Goal: Task Accomplishment & Management: Complete application form

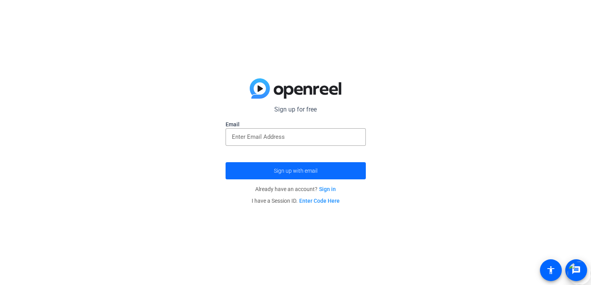
click at [308, 171] on span "Sign up with email" at bounding box center [296, 171] width 44 height 0
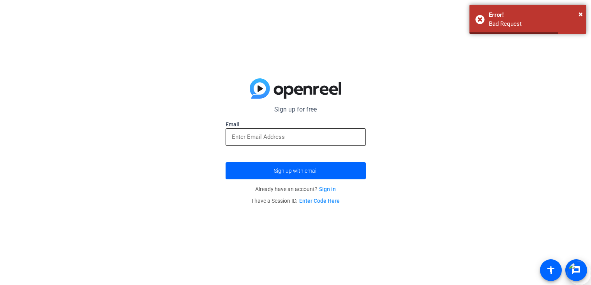
click at [268, 137] on input "email" at bounding box center [296, 136] width 128 height 9
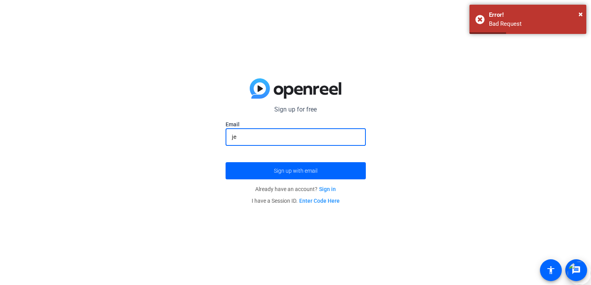
type input "j"
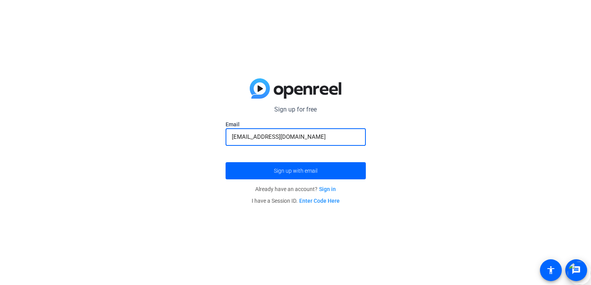
click at [225, 162] on button "Sign up with email" at bounding box center [295, 170] width 140 height 17
type input "j"
type input "[EMAIL_ADDRESS][DOMAIN_NAME]"
click at [225, 162] on button "Sign up with email" at bounding box center [295, 170] width 140 height 17
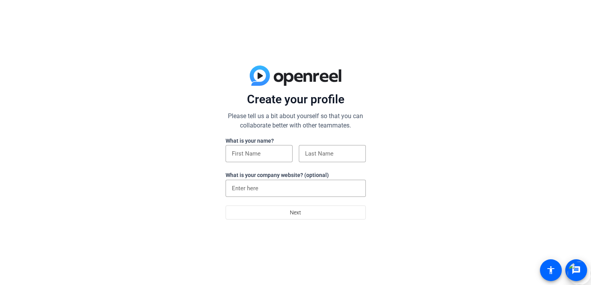
click at [255, 162] on div at bounding box center [258, 166] width 67 height 9
click at [247, 153] on input at bounding box center [259, 153] width 55 height 9
type input "[DEMOGRAPHIC_DATA]"
type input "Palomino"
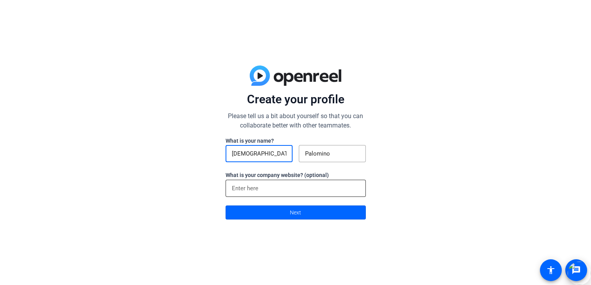
click at [254, 190] on input at bounding box center [296, 187] width 128 height 9
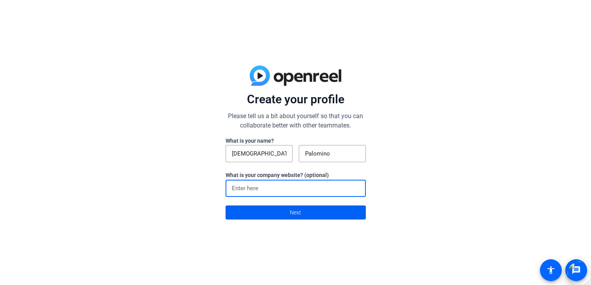
click at [261, 222] on span at bounding box center [295, 212] width 139 height 19
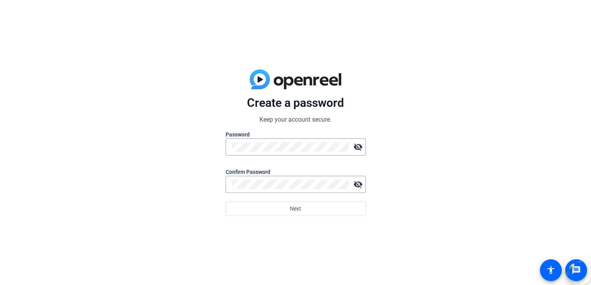
click at [258, 155] on div at bounding box center [295, 159] width 140 height 9
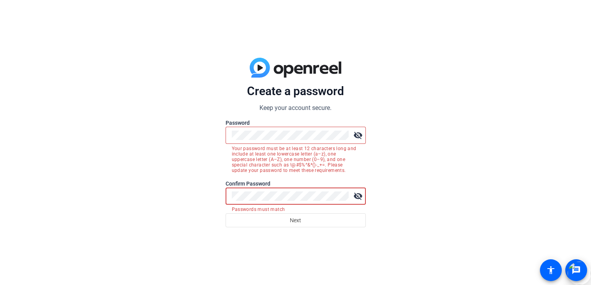
click at [264, 129] on div at bounding box center [290, 135] width 117 height 17
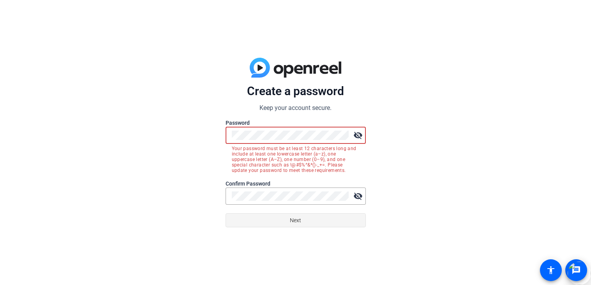
click at [298, 223] on span "Next" at bounding box center [295, 220] width 11 height 15
click at [358, 134] on mat-icon "visibility_off" at bounding box center [358, 135] width 16 height 16
click at [127, 125] on div "Create a password Keep your account secure. Password visibility Your password m…" at bounding box center [295, 142] width 591 height 285
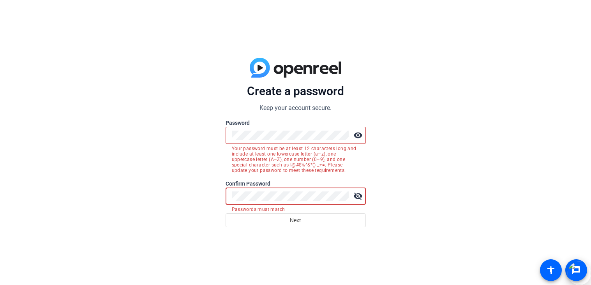
click at [273, 142] on div at bounding box center [290, 135] width 117 height 17
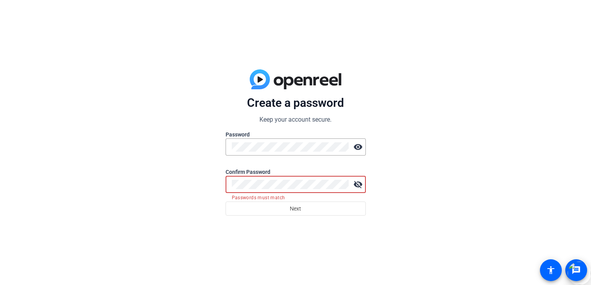
click at [180, 180] on div "Create a password Keep your account secure. Password visibility Confirm Passwor…" at bounding box center [295, 142] width 591 height 285
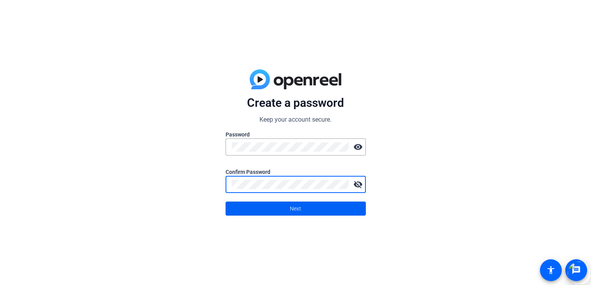
click at [234, 208] on span at bounding box center [295, 208] width 139 height 19
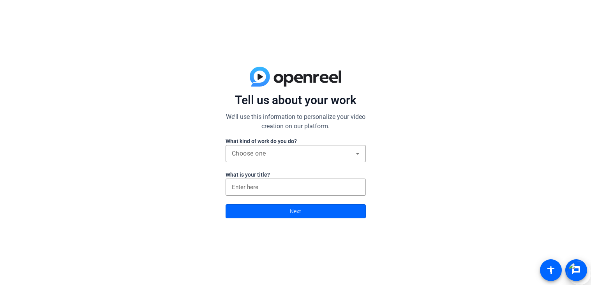
click at [234, 208] on span at bounding box center [295, 211] width 139 height 19
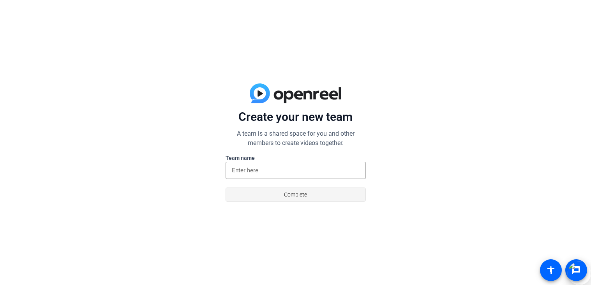
click at [268, 195] on span at bounding box center [295, 194] width 139 height 19
click at [252, 172] on input at bounding box center [296, 169] width 128 height 9
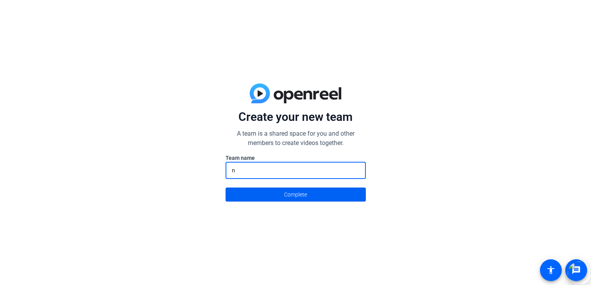
type input "n"
click at [259, 190] on span at bounding box center [295, 194] width 139 height 19
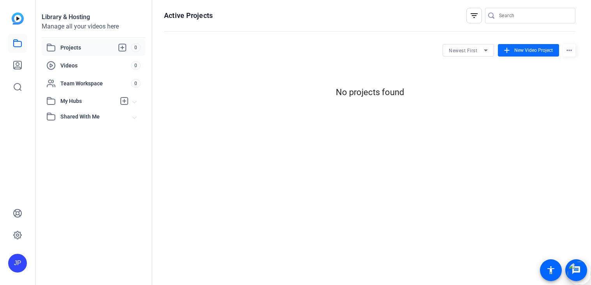
click at [517, 48] on span "New Video Project" at bounding box center [533, 50] width 39 height 7
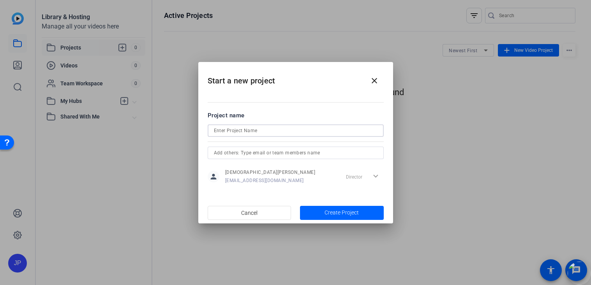
click at [285, 133] on input at bounding box center [296, 130] width 164 height 9
type input "iej3pf4rvnd x"
click at [319, 215] on span "button" at bounding box center [342, 212] width 84 height 19
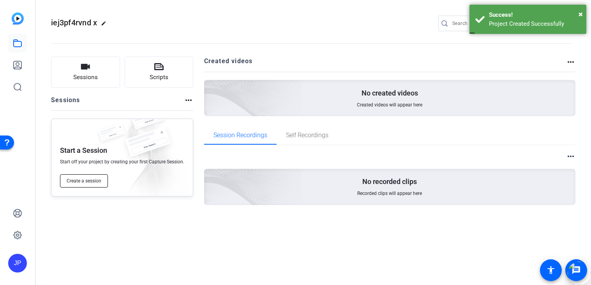
click at [93, 181] on span "Create a session" at bounding box center [84, 181] width 35 height 6
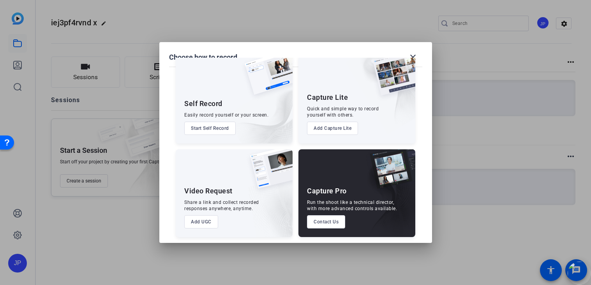
scroll to position [19, 0]
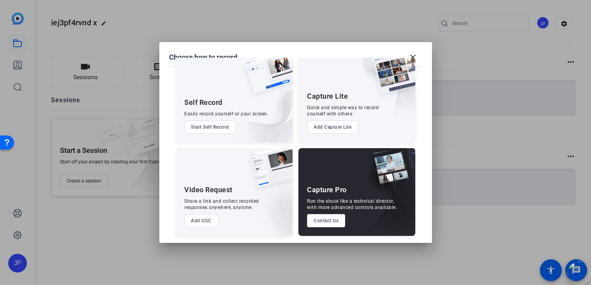
click at [195, 217] on button "Add UGC" at bounding box center [201, 220] width 34 height 13
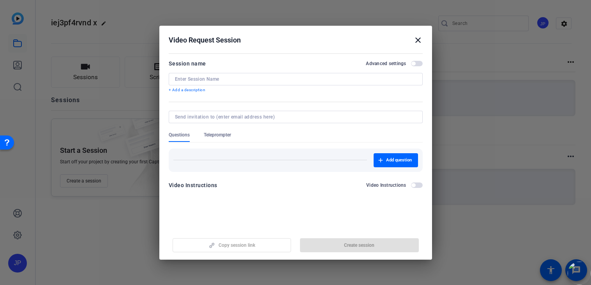
click at [417, 37] on mat-icon "close" at bounding box center [417, 39] width 9 height 9
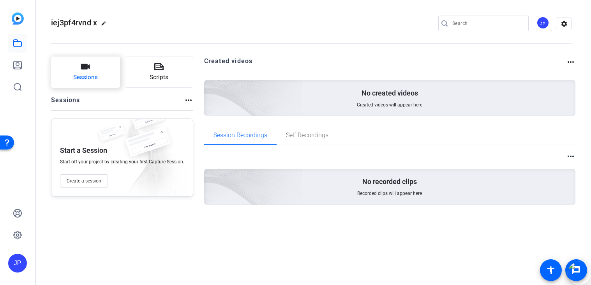
click at [102, 80] on button "Sessions" at bounding box center [85, 71] width 69 height 31
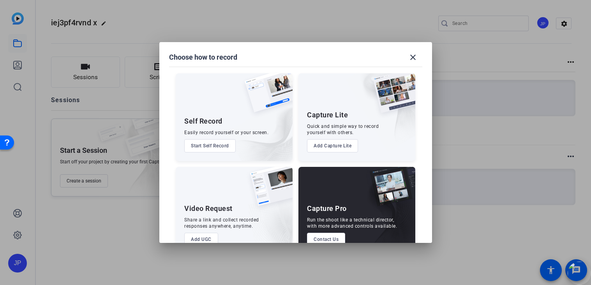
click at [203, 150] on button "Start Self Record" at bounding box center [209, 145] width 51 height 13
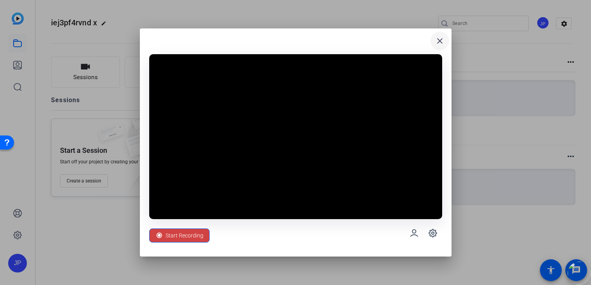
click at [442, 44] on mat-icon "close" at bounding box center [439, 40] width 9 height 9
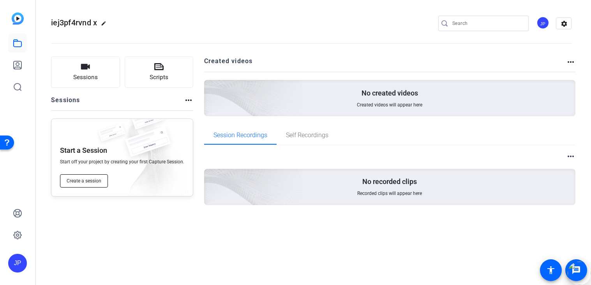
click at [86, 177] on button "Create a session" at bounding box center [84, 180] width 48 height 13
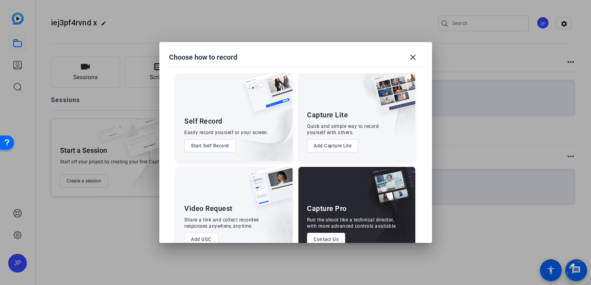
click at [330, 146] on button "Add Capture Lite" at bounding box center [332, 145] width 51 height 13
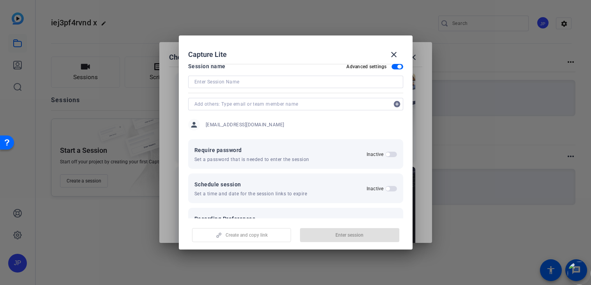
scroll to position [1, 0]
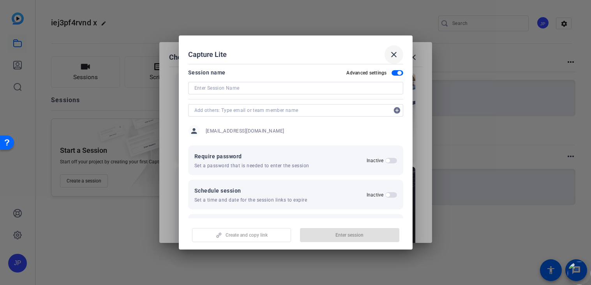
click at [395, 51] on mat-icon "close" at bounding box center [393, 54] width 9 height 9
